Goal: Check status: Check status

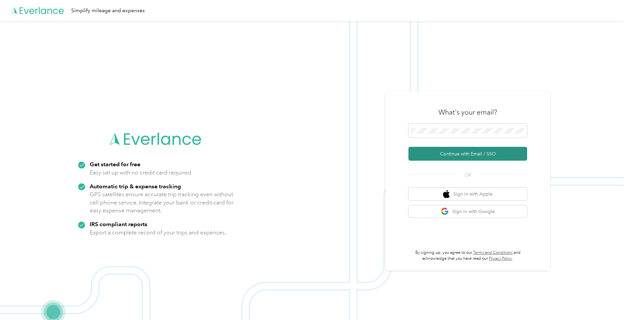
click at [471, 154] on button "Continue with Email / SSO" at bounding box center [467, 154] width 119 height 14
click at [453, 152] on button "Continue with Email / SSO" at bounding box center [467, 154] width 119 height 14
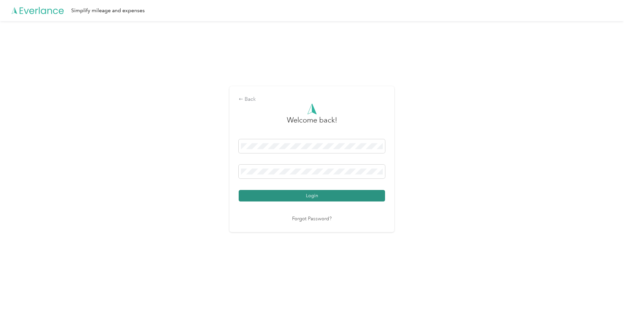
click at [323, 198] on button "Login" at bounding box center [312, 196] width 146 height 12
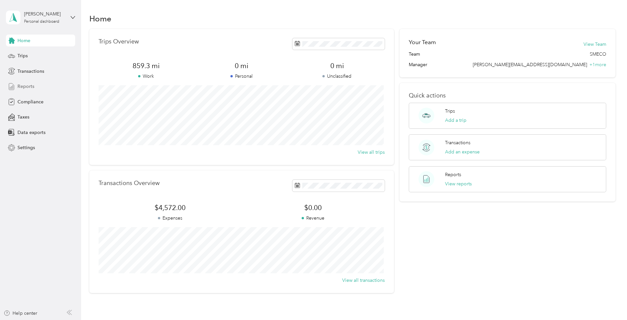
click at [26, 86] on span "Reports" at bounding box center [25, 86] width 17 height 7
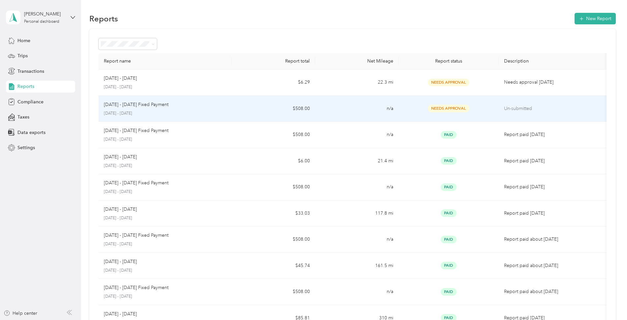
click at [128, 109] on div "[DATE] - [DATE] Fixed Payment [DATE] - [DATE]" at bounding box center [165, 108] width 123 height 15
click at [516, 109] on p "Un-submitted" at bounding box center [551, 108] width 100 height 7
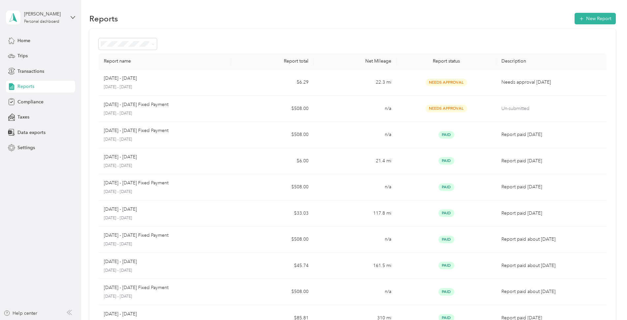
click at [24, 83] on span "Reports" at bounding box center [25, 86] width 17 height 7
